Goal: Task Accomplishment & Management: Manage account settings

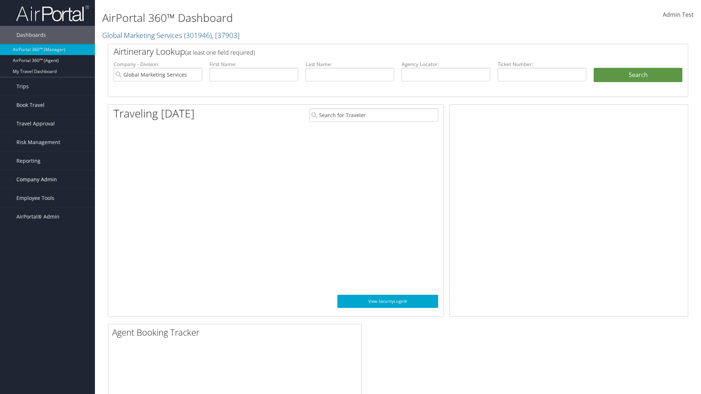
click at [47, 180] on span "Company Admin" at bounding box center [36, 179] width 41 height 18
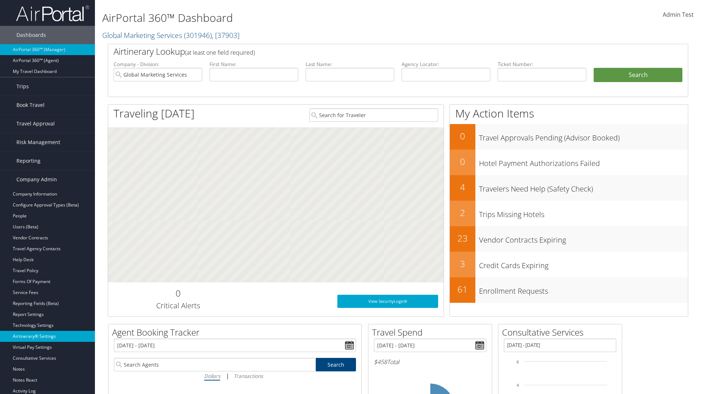
click at [47, 336] on link "Airtinerary® Settings" at bounding box center [47, 336] width 95 height 11
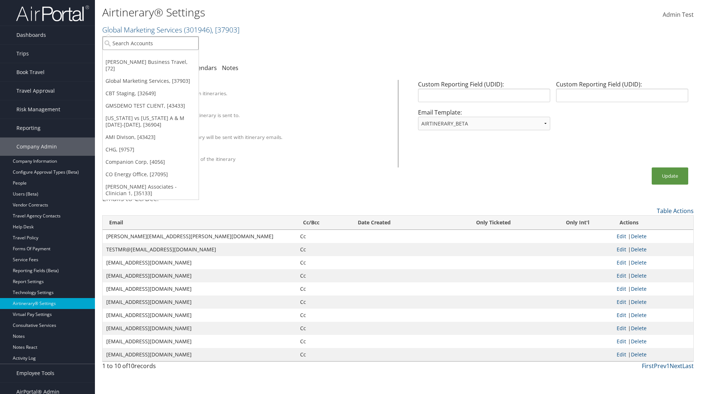
click at [150, 43] on input "search" at bounding box center [151, 43] width 96 height 14
type input "[PERSON_NAME] Business Travel"
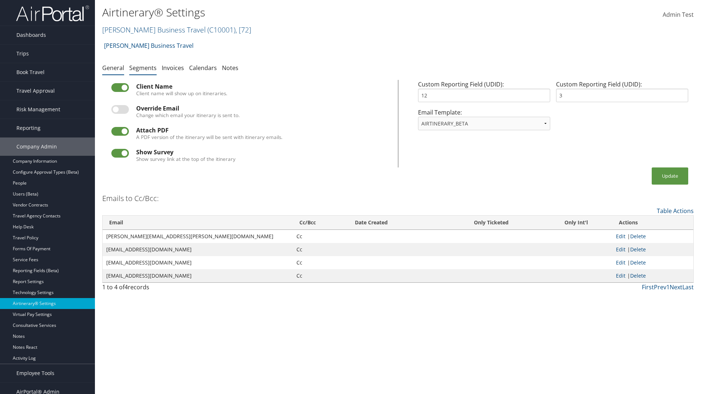
click at [143, 68] on link "Segments" at bounding box center [142, 68] width 27 height 8
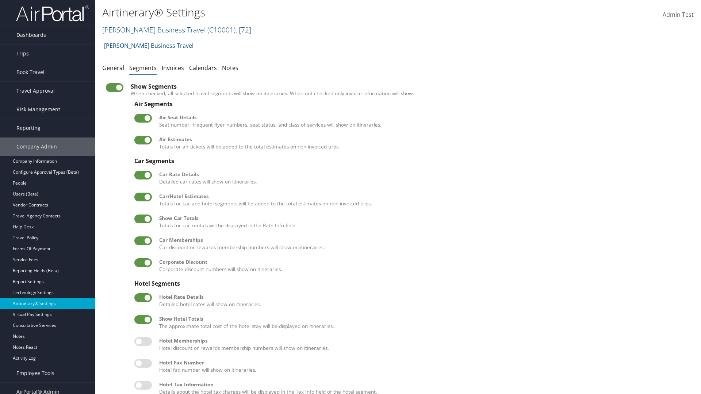
click at [143, 197] on label at bounding box center [143, 197] width 18 height 9
click at [143, 197] on input "checkbox" at bounding box center [140, 198] width 5 height 5
checkbox input "false"
